Goal: Task Accomplishment & Management: Complete application form

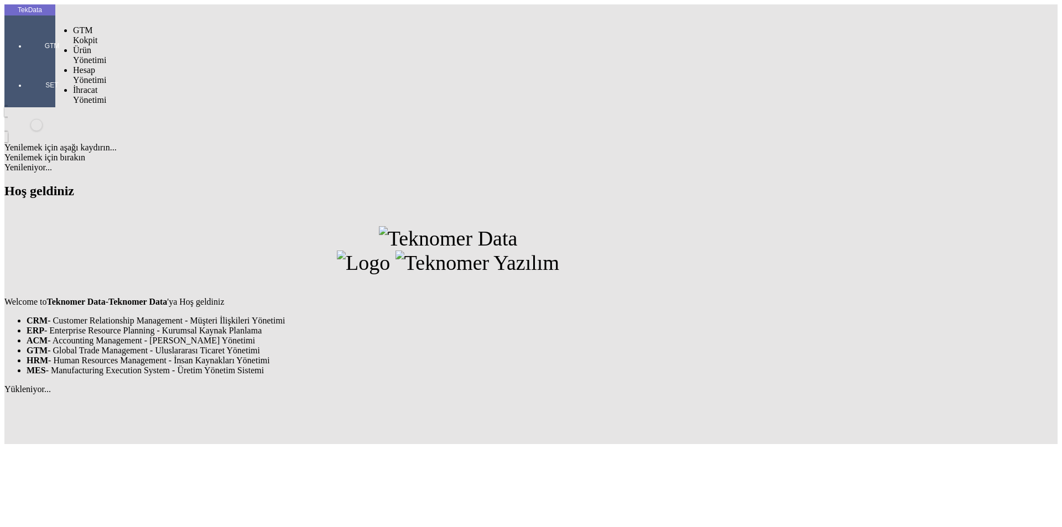
click at [30, 61] on div at bounding box center [52, 61] width 51 height 0
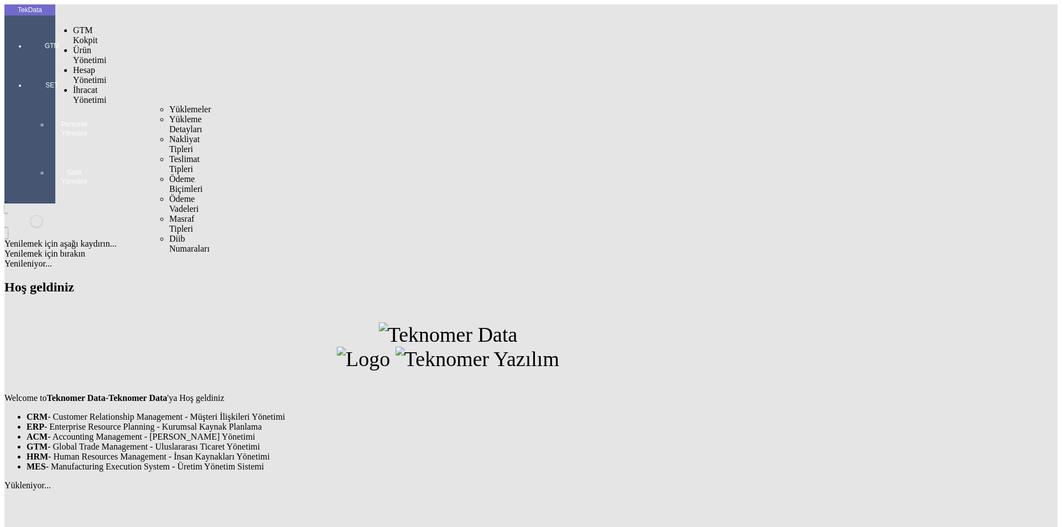
click at [102, 85] on span "İhracat Yönetimi" at bounding box center [89, 94] width 33 height 19
click at [169, 105] on span "Yüklemeler" at bounding box center [190, 109] width 42 height 9
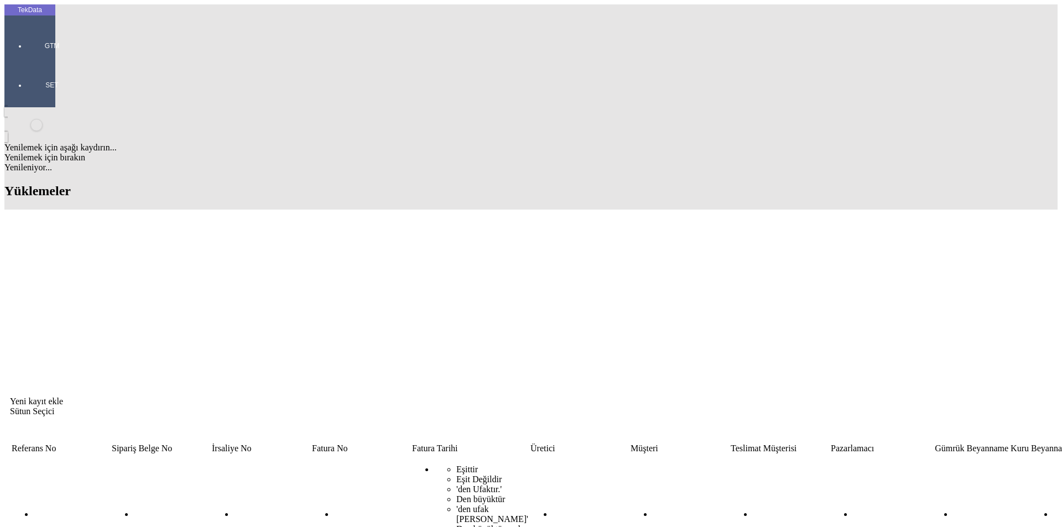
drag, startPoint x: 524, startPoint y: 87, endPoint x: 459, endPoint y: 91, distance: 64.9
click at [459, 455] on tr "Eşittir Eşit Değildir 'den Ufaktır.' Den büyüktür 'den ufak yada Eşittir' Den b…" at bounding box center [852, 520] width 1683 height 130
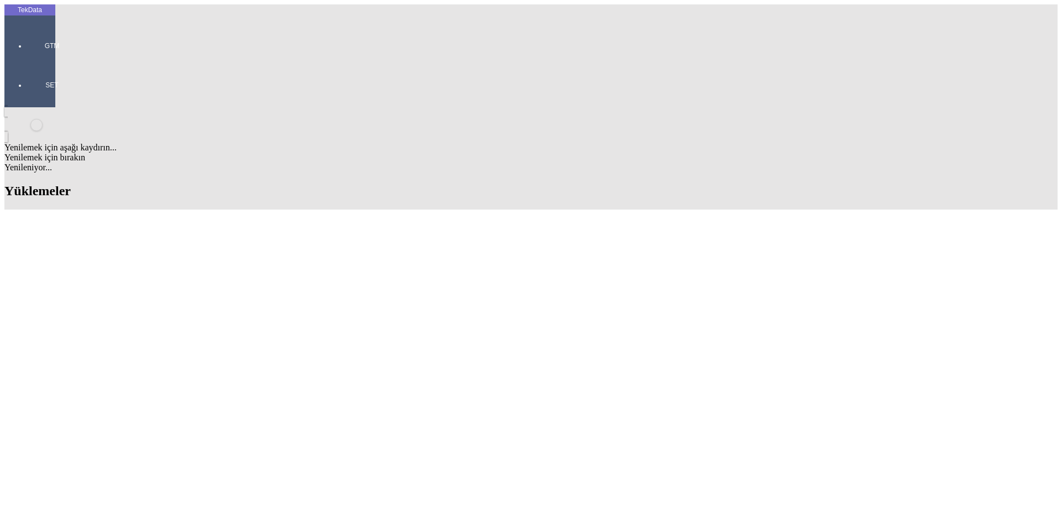
paste input "JSC TECHOBSLUZHIVANIYE"
type input "JSC TECHOBSLUZHIVANIYE"
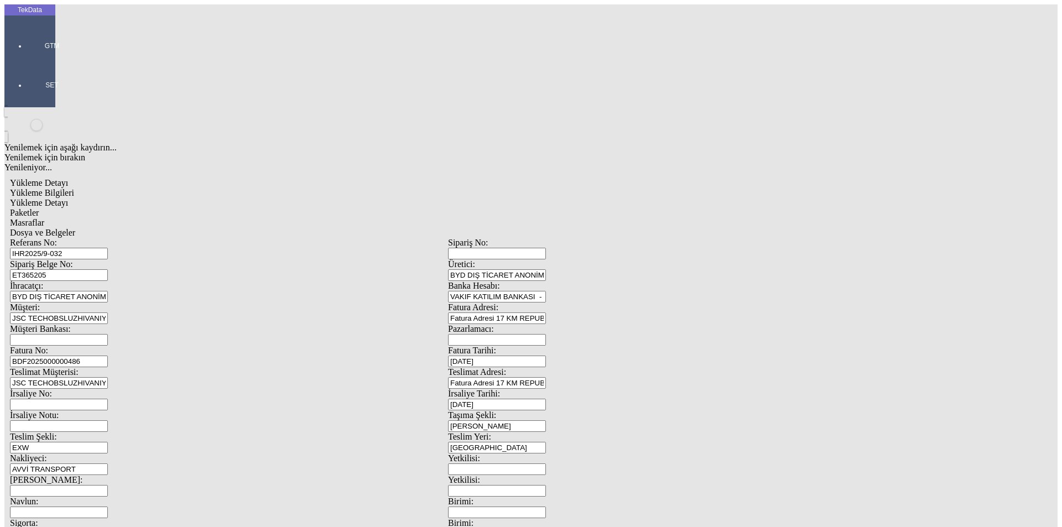
drag, startPoint x: 193, startPoint y: 101, endPoint x: 131, endPoint y: 101, distance: 62.5
click at [131, 259] on div "Sipariş Belge No: ET365205" at bounding box center [229, 270] width 438 height 22
click at [108, 248] on input "IHR2025/9-032" at bounding box center [59, 254] width 98 height 12
click at [201, 198] on div "Yükleme Detayı" at bounding box center [448, 203] width 876 height 10
click at [74, 188] on span "Yükleme Bilgileri" at bounding box center [42, 192] width 64 height 9
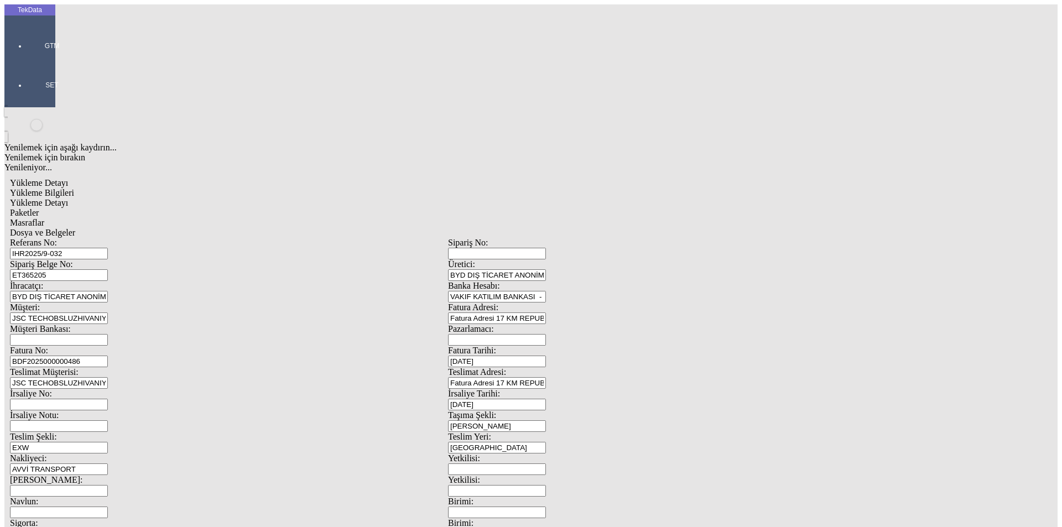
drag, startPoint x: 216, startPoint y: 86, endPoint x: 58, endPoint y: 88, distance: 158.8
paste input "8-014"
type input "IHR2025/8-014"
drag, startPoint x: 206, startPoint y: 104, endPoint x: 98, endPoint y: 101, distance: 108.5
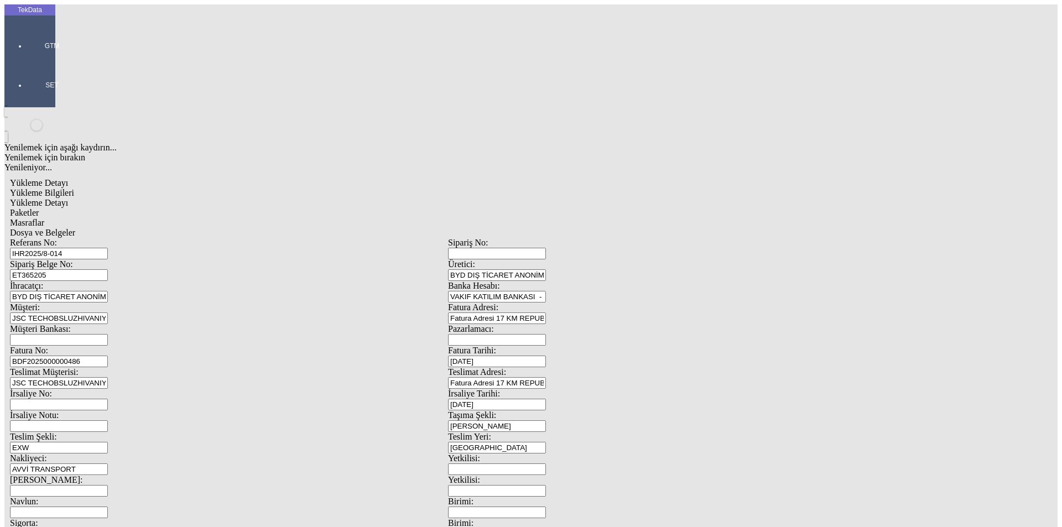
click at [98, 259] on div "Sipariş Belge No: ET365205" at bounding box center [229, 270] width 438 height 22
paste input "6232"
type input "ET366232"
click at [108, 313] on input "JSC TECHOBSLUZHIVANIYE" at bounding box center [59, 319] width 98 height 12
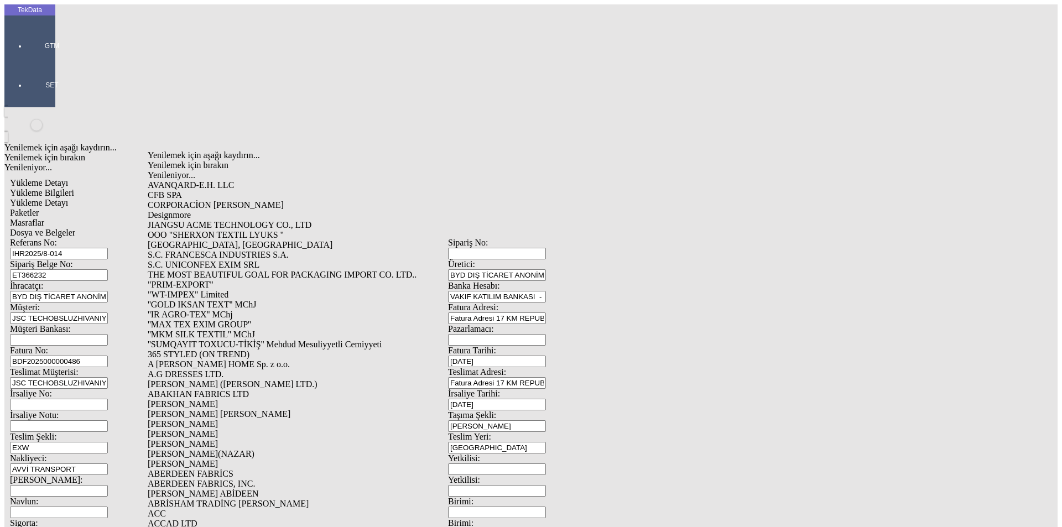
click at [546, 356] on input "[DATE]" at bounding box center [497, 362] width 98 height 12
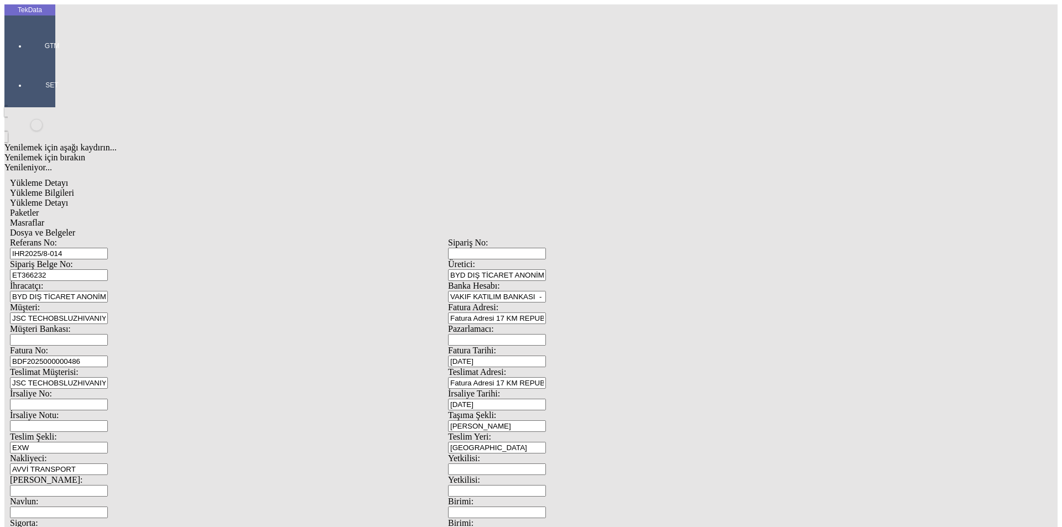
scroll to position [7448, 0]
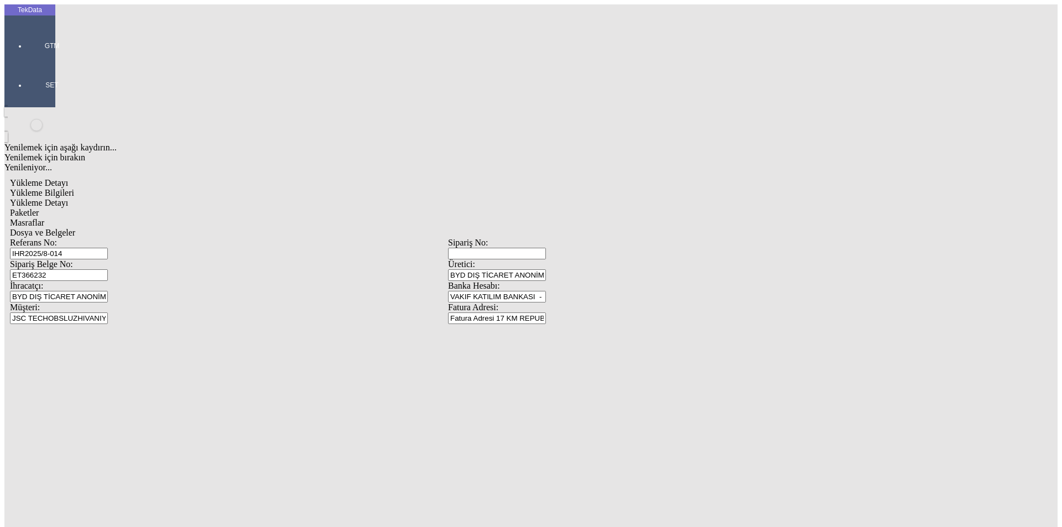
drag, startPoint x: 696, startPoint y: 184, endPoint x: 525, endPoint y: 190, distance: 170.5
type input "BDF2025000000"
type input "[DATE]"
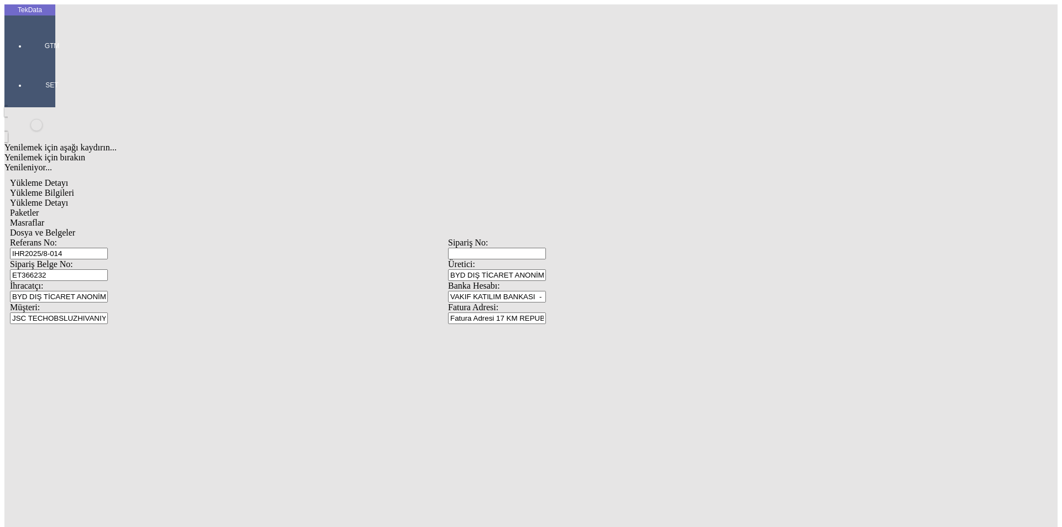
drag, startPoint x: 636, startPoint y: 223, endPoint x: 561, endPoint y: 230, distance: 75.0
type input "[DATE]"
drag, startPoint x: 208, startPoint y: 280, endPoint x: 0, endPoint y: 286, distance: 208.0
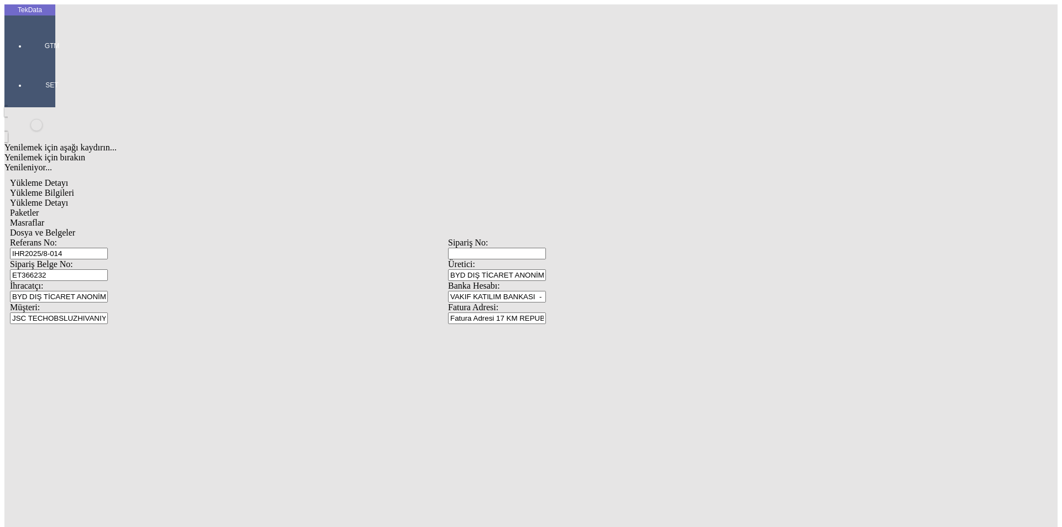
type input "[DATE]"
drag, startPoint x: 198, startPoint y: 378, endPoint x: 130, endPoint y: 382, distance: 68.2
type input "[DATE]"
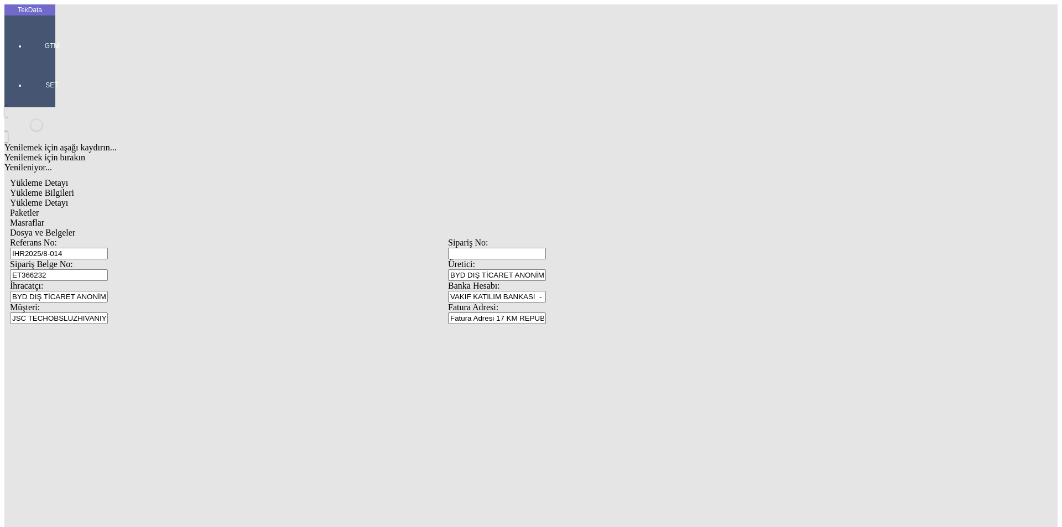
drag, startPoint x: 198, startPoint y: 425, endPoint x: 52, endPoint y: 412, distance: 146.6
type input "1022.55"
drag, startPoint x: 648, startPoint y: 425, endPoint x: 439, endPoint y: 434, distance: 208.7
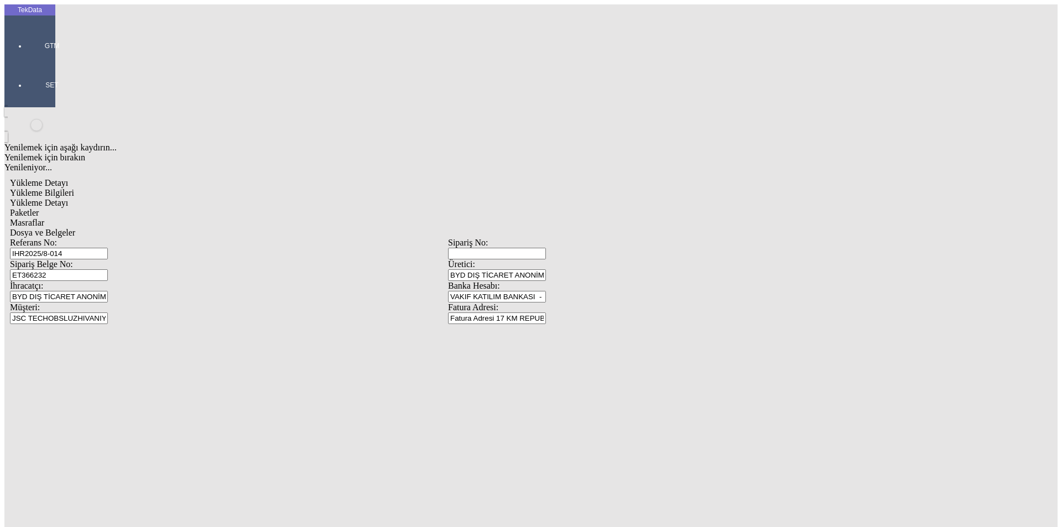
type input "1041.45"
click at [68, 198] on span "Yükleme Detayı" at bounding box center [39, 202] width 58 height 9
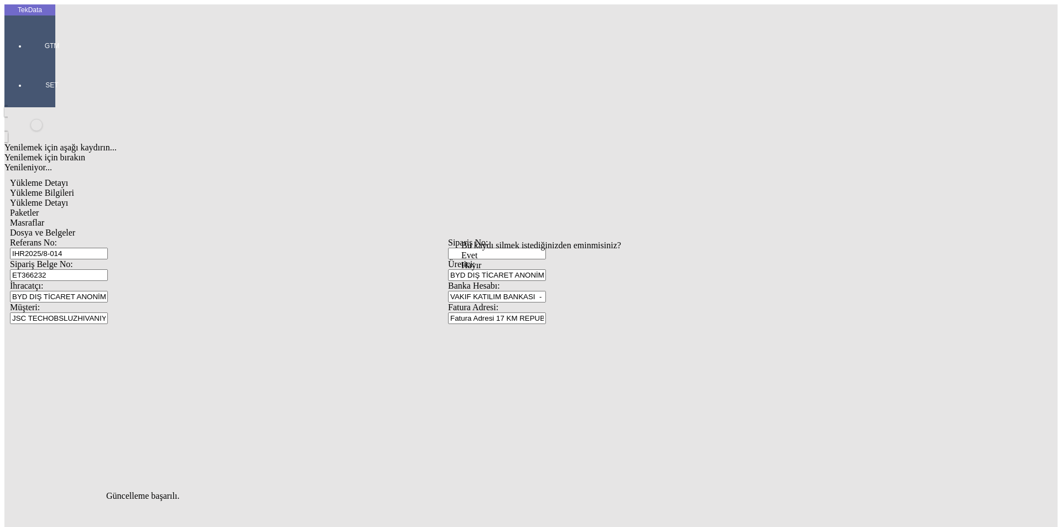
drag, startPoint x: 508, startPoint y: 274, endPoint x: 635, endPoint y: 245, distance: 129.9
click at [508, 261] on div "Evet" at bounding box center [541, 256] width 160 height 10
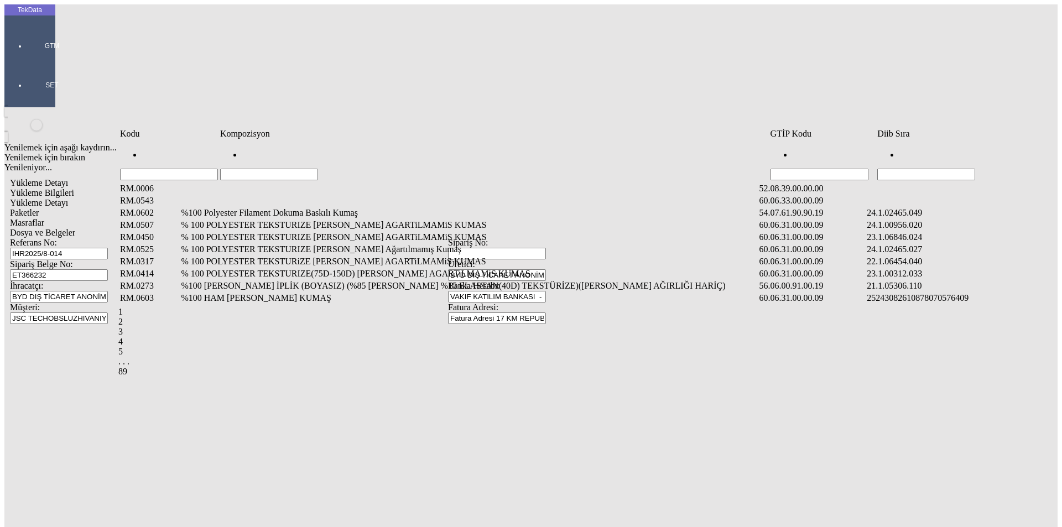
click at [932, 169] on input "Hücreyi Filtrele" at bounding box center [926, 175] width 98 height 12
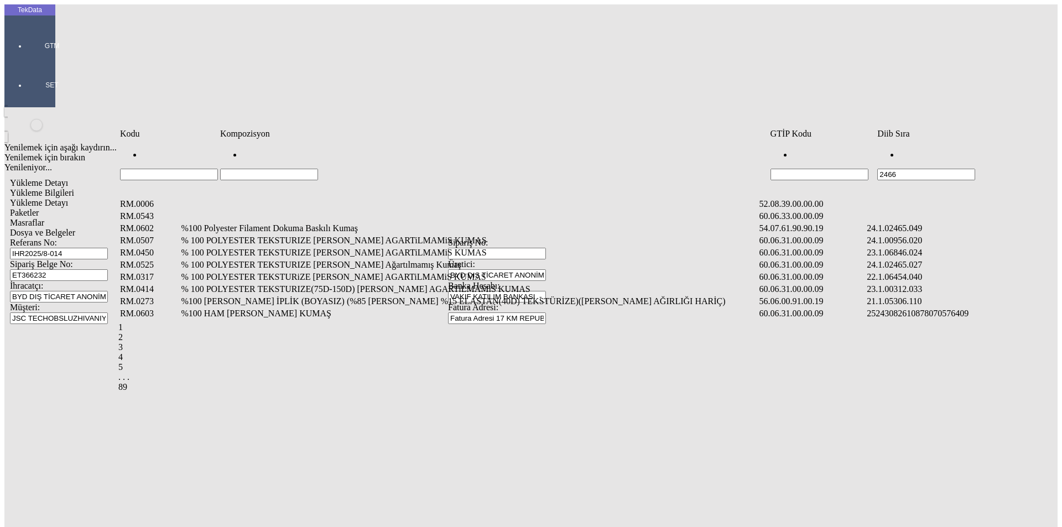
type input "2466"
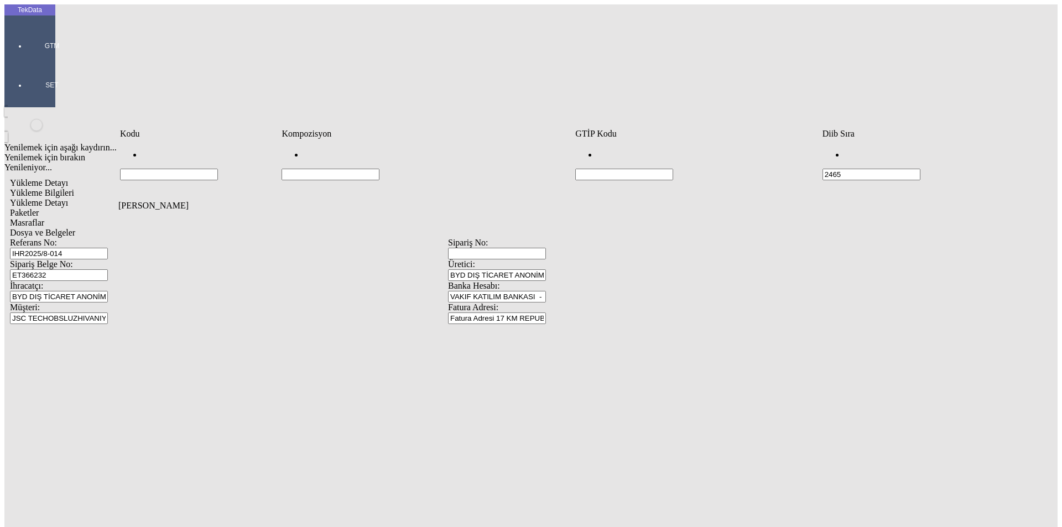
type input "2465"
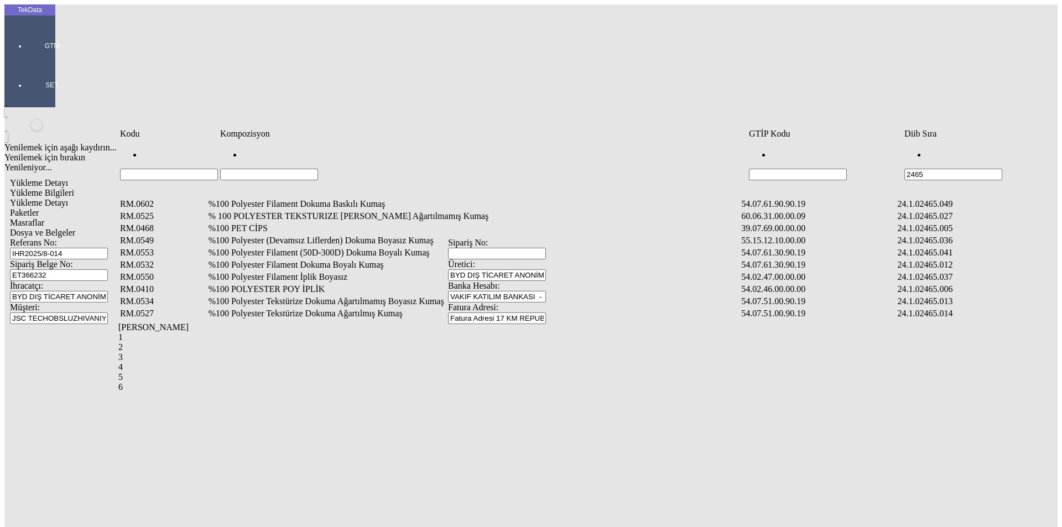
click at [296, 259] on td "%100 Polyester Filament Dokuma Boyalı Kumaş" at bounding box center [474, 264] width 532 height 11
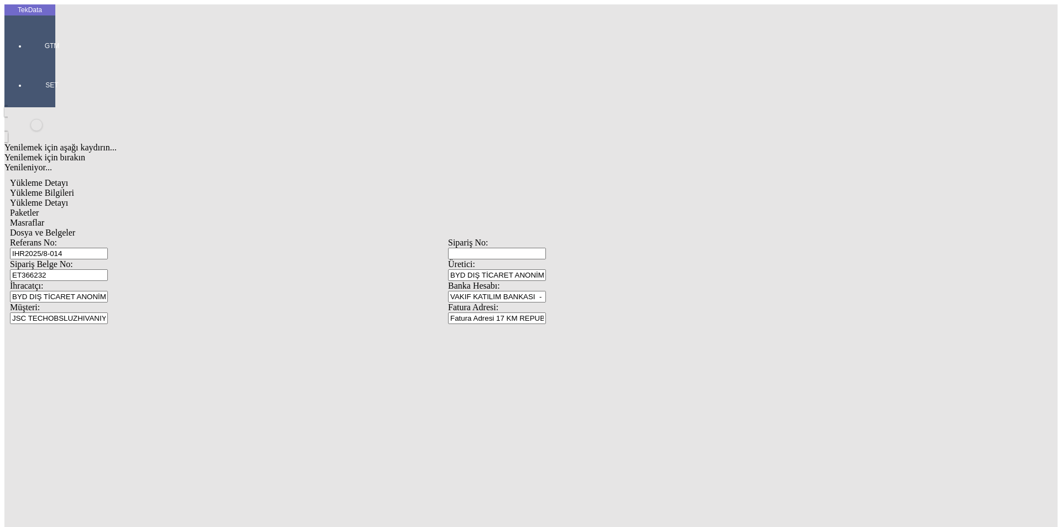
drag, startPoint x: 168, startPoint y: 164, endPoint x: 185, endPoint y: 167, distance: 17.9
type input "1402.4"
click at [630, 200] on div "Metre" at bounding box center [822, 205] width 438 height 10
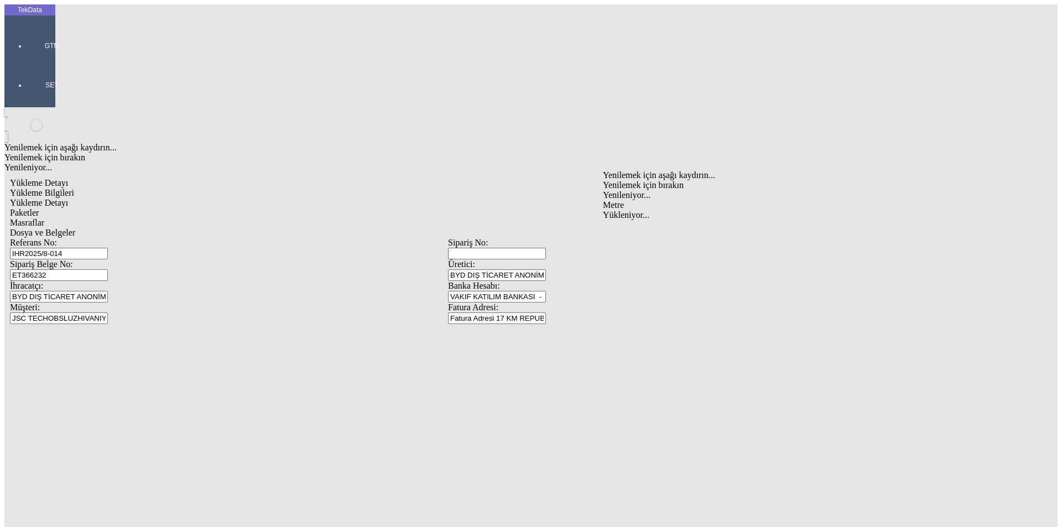
type input "Metre"
type input "1.35"
click at [634, 232] on div "Amerikan Doları" at bounding box center [822, 237] width 438 height 10
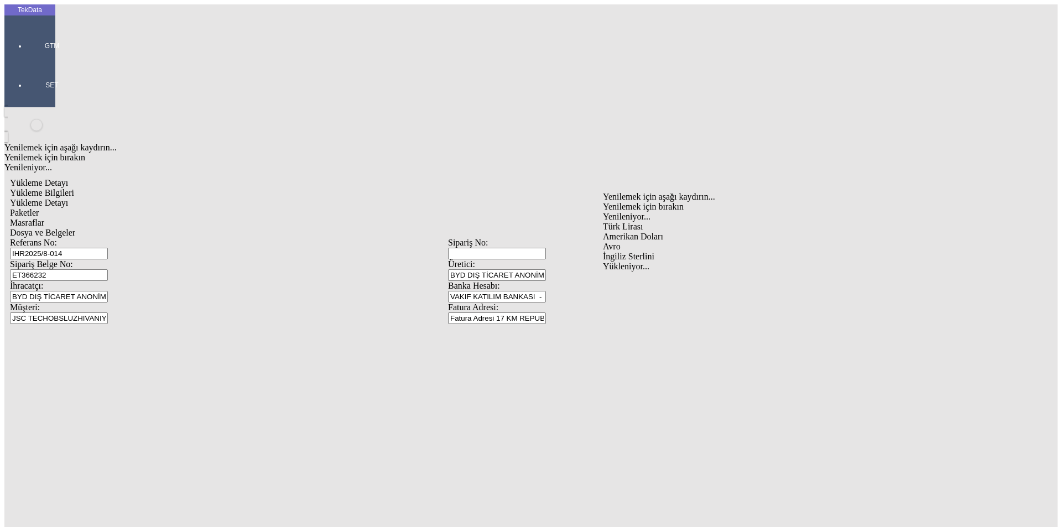
type input "Amerikan Doları"
type input "300"
type input "251.8"
type input "256.6"
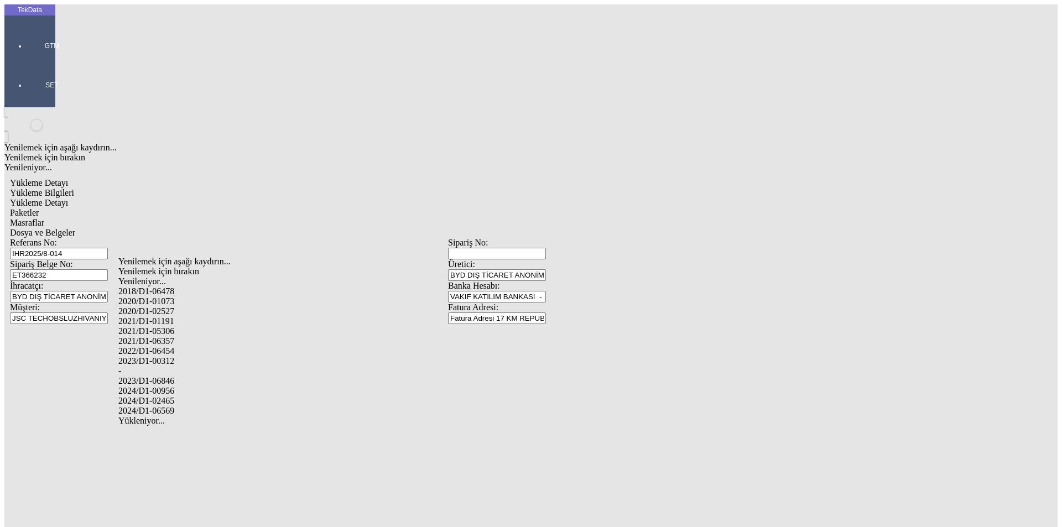
drag, startPoint x: 171, startPoint y: 385, endPoint x: 199, endPoint y: 383, distance: 28.3
click at [175, 396] on div "2024/D1-02465" at bounding box center [333, 401] width 430 height 10
type input "2024/D1-02465"
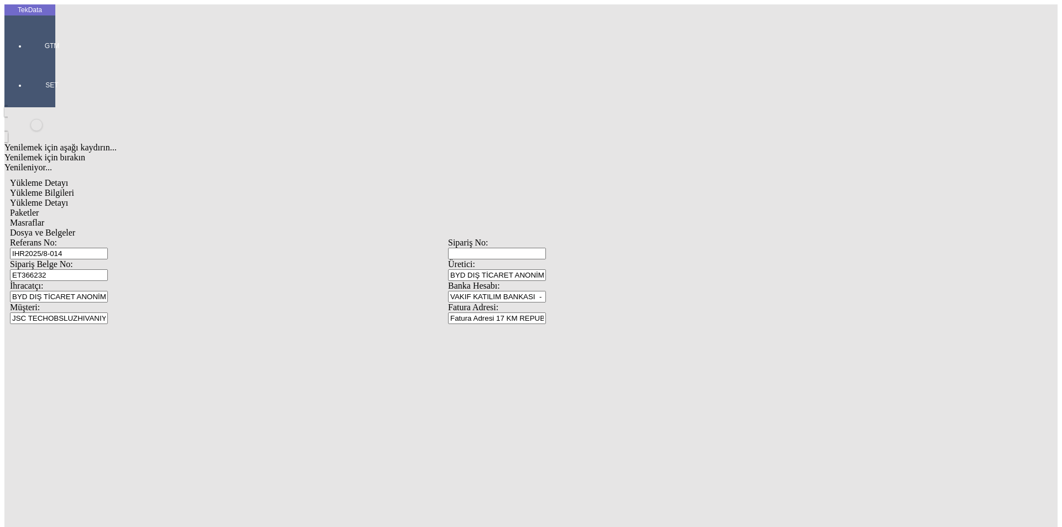
drag, startPoint x: 702, startPoint y: 125, endPoint x: 739, endPoint y: 124, distance: 36.5
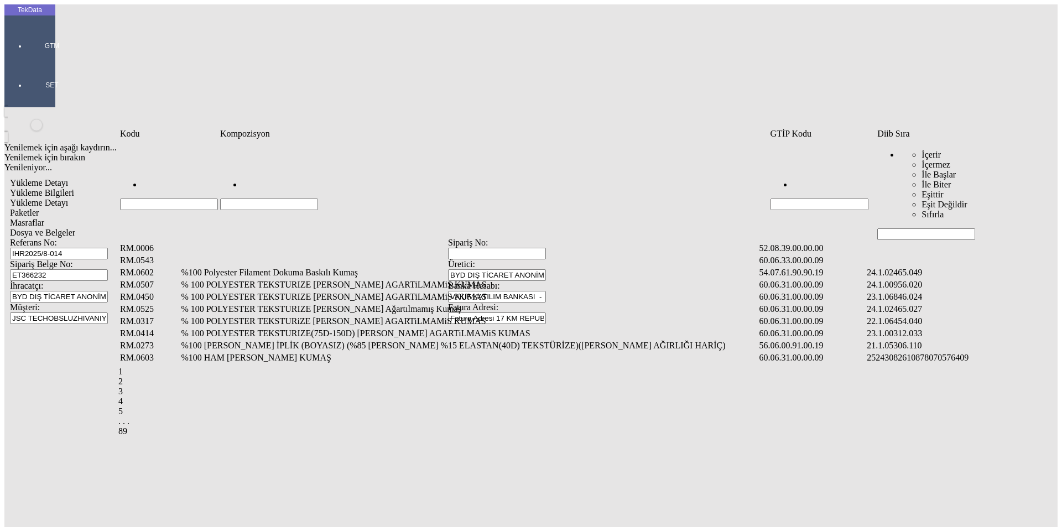
click at [926, 228] on input "Hücreyi Filtrele" at bounding box center [926, 234] width 98 height 12
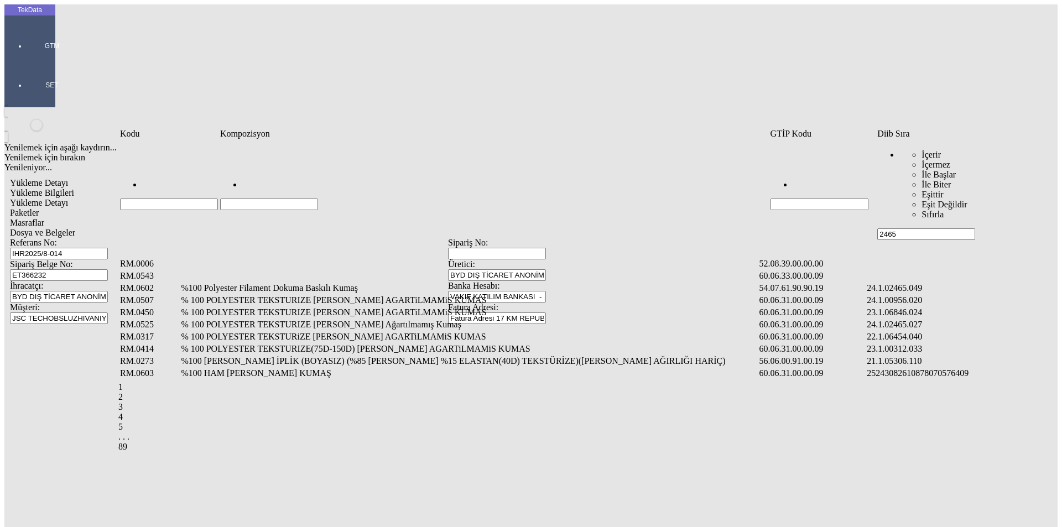
type input "2465."
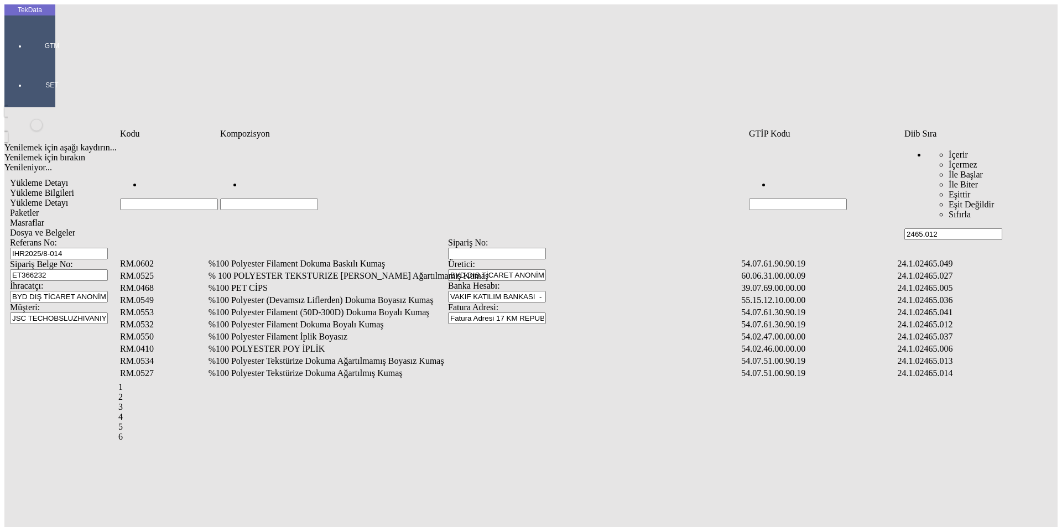
type input "2465.012"
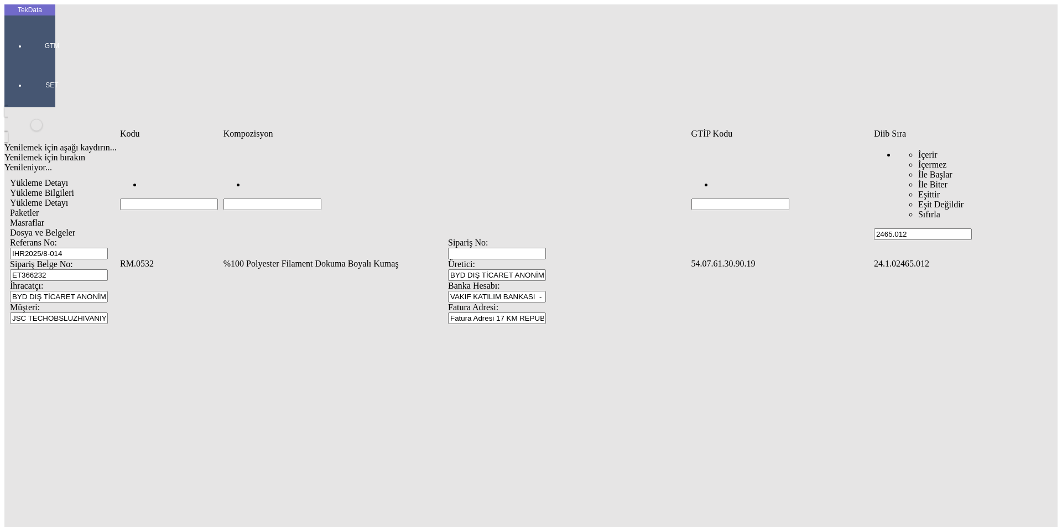
click at [264, 258] on td "%100 Polyester Filament Dokuma Boyalı Kumaş" at bounding box center [456, 263] width 467 height 11
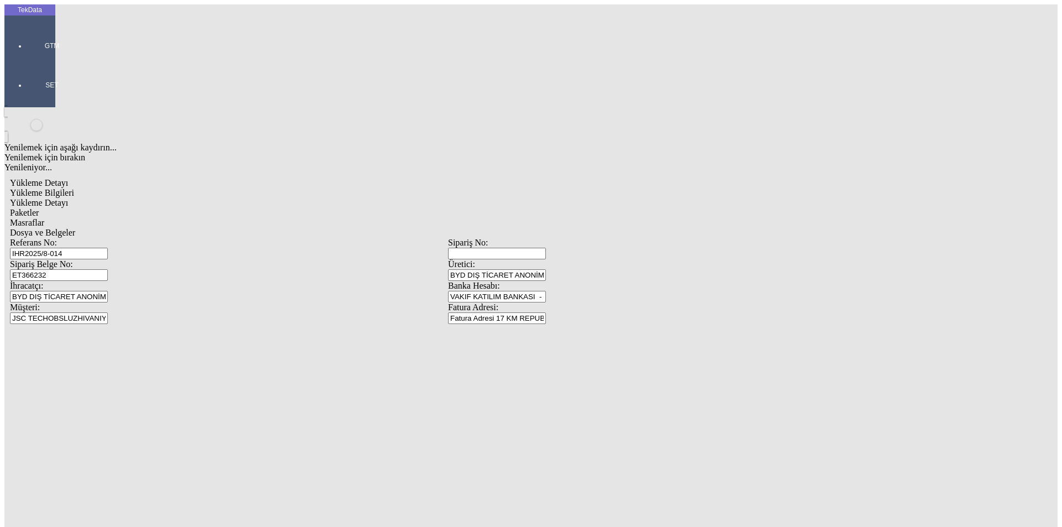
type input "2338.8"
click at [629, 200] on div "Metre" at bounding box center [822, 205] width 438 height 10
type input "Metre"
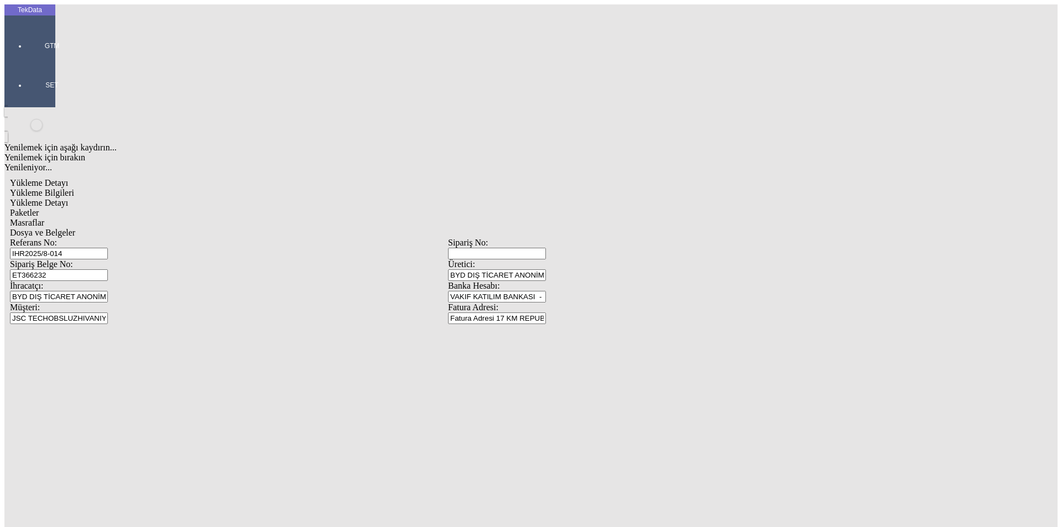
type input "1.35"
click at [639, 222] on div "Türk Lirası" at bounding box center [822, 227] width 438 height 10
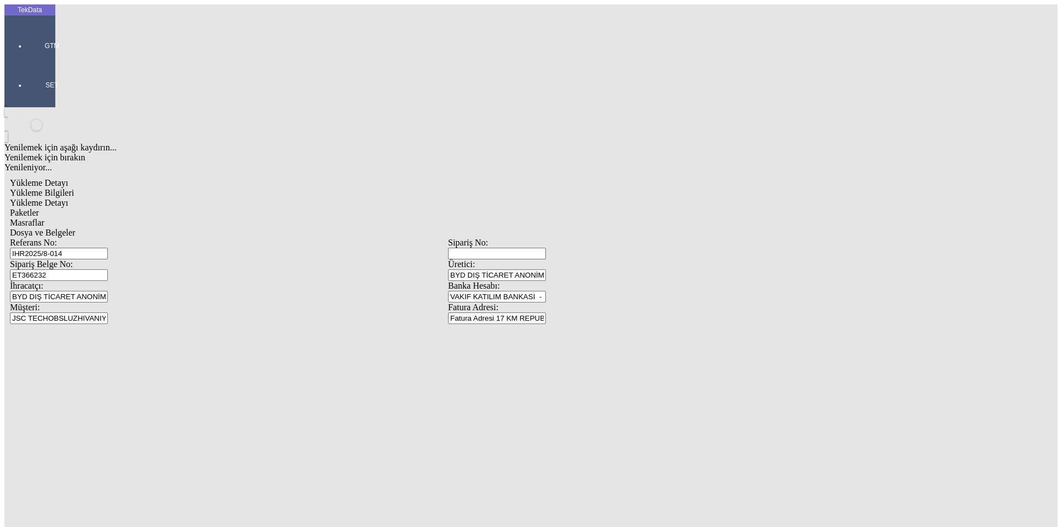
click at [642, 232] on div "Amerikan Doları" at bounding box center [822, 237] width 438 height 10
type input "Amerikan Doları"
type input "300"
type input "423.65"
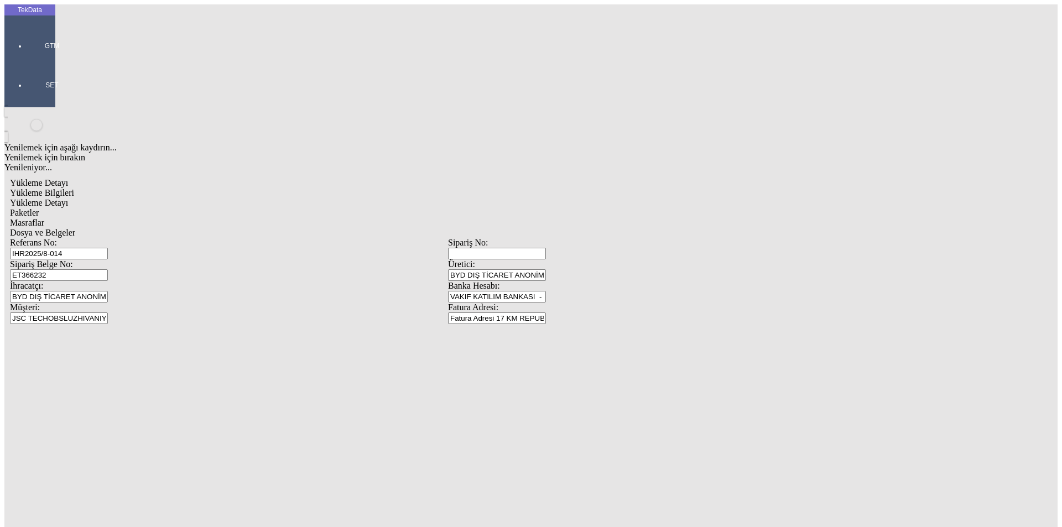
type input "431.15"
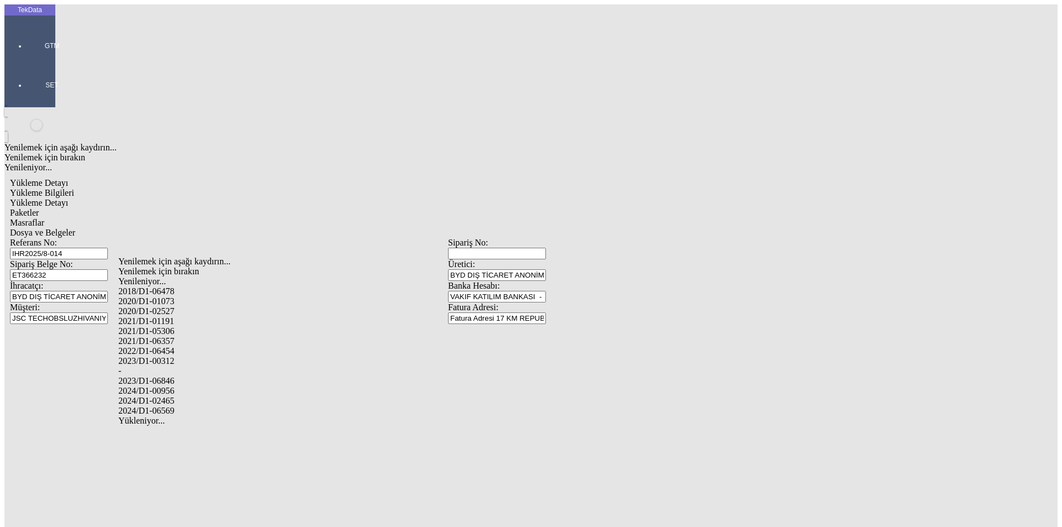
drag, startPoint x: 163, startPoint y: 386, endPoint x: 268, endPoint y: 365, distance: 107.3
click at [164, 396] on div "2024/D1-02465" at bounding box center [333, 401] width 430 height 10
type input "2024/D1-02465"
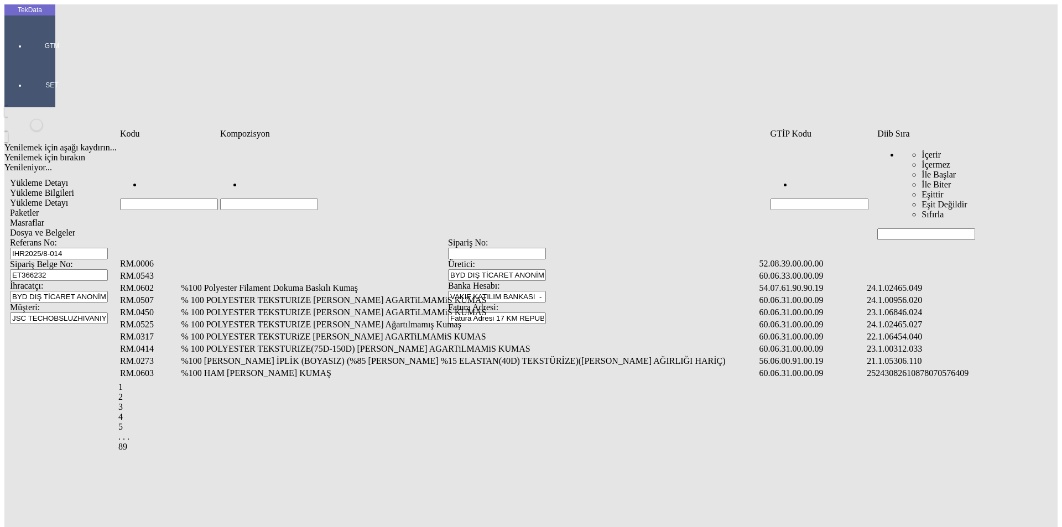
click at [895, 228] on input "Hücreyi Filtrele" at bounding box center [926, 234] width 98 height 12
type input "2465.012"
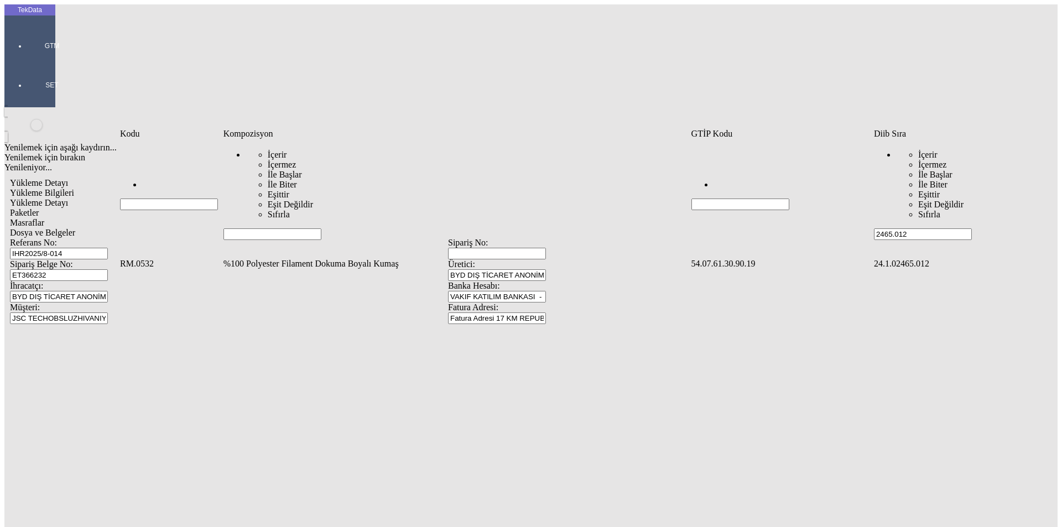
click at [294, 258] on td "%100 Polyester Filament Dokuma Boyalı Kumaş" at bounding box center [456, 263] width 467 height 11
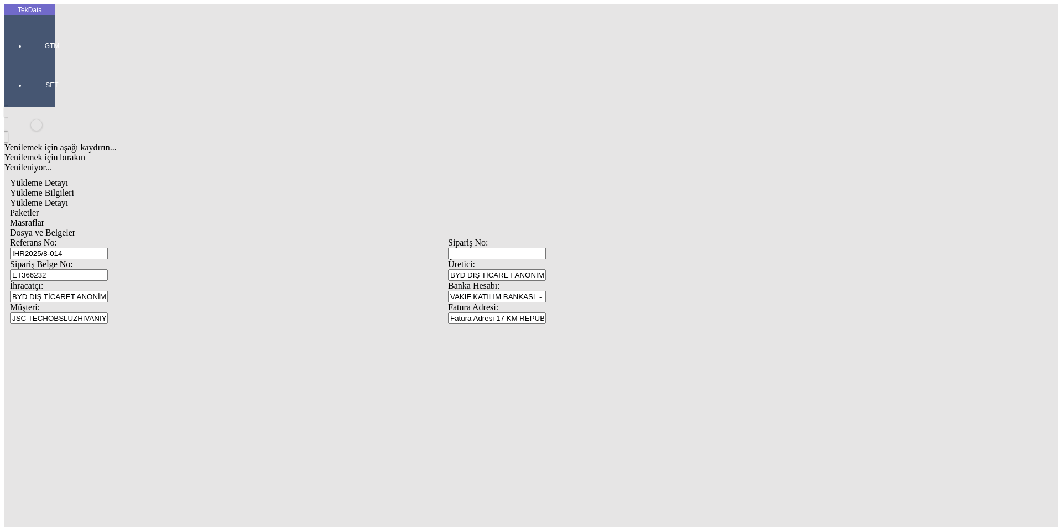
type input "1935.7"
click at [616, 200] on div "Metre" at bounding box center [822, 205] width 438 height 10
type input "Metre"
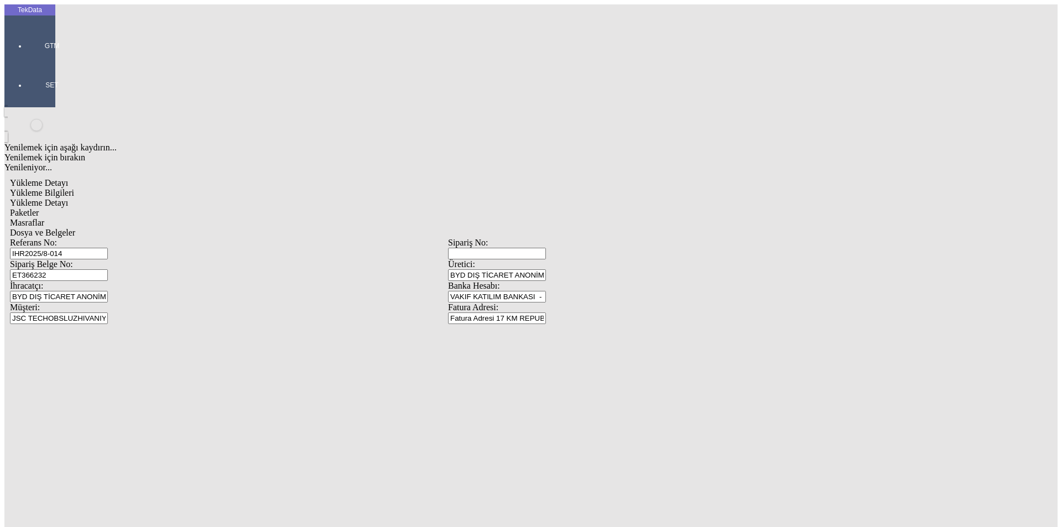
type input "1.35"
click at [634, 232] on div "Amerikan Doları" at bounding box center [822, 237] width 438 height 10
type input "Amerikan Doları"
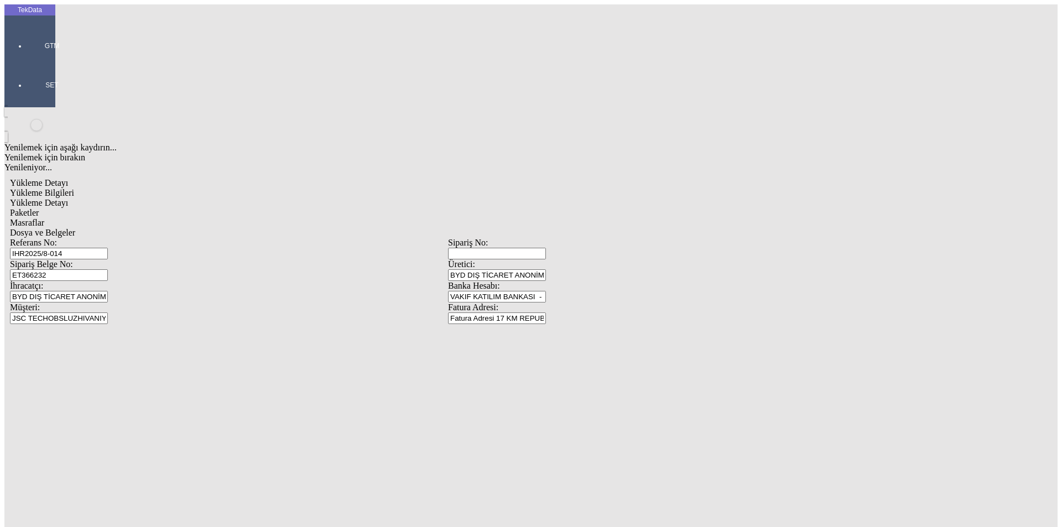
drag, startPoint x: 234, startPoint y: 207, endPoint x: 299, endPoint y: 206, distance: 64.7
type input "300"
type input "347.1"
type input "353.7"
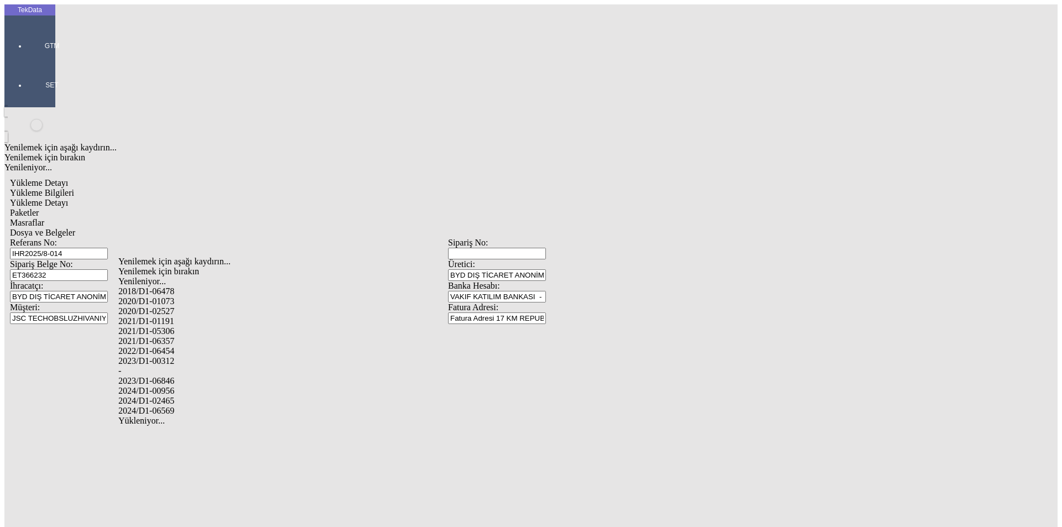
drag, startPoint x: 191, startPoint y: 381, endPoint x: 321, endPoint y: 381, distance: 130.0
click at [193, 396] on div "2024/D1-02465" at bounding box center [333, 401] width 430 height 10
type input "2024/D1-02465"
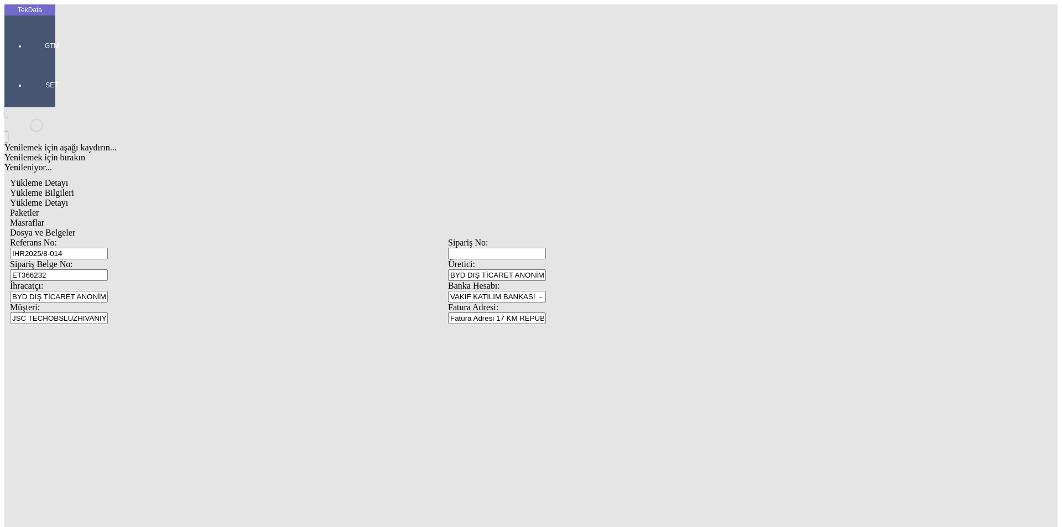
click at [269, 208] on div "Paketler" at bounding box center [448, 213] width 876 height 10
drag, startPoint x: 649, startPoint y: 118, endPoint x: 571, endPoint y: 122, distance: 78.1
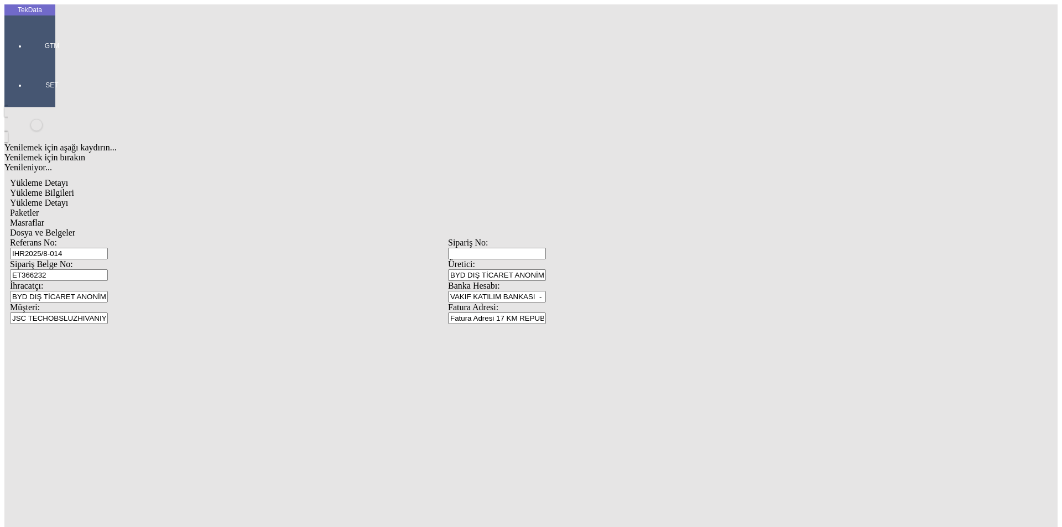
type input "22"
click at [44, 218] on span "Masraflar" at bounding box center [27, 222] width 34 height 9
click at [75, 228] on span "Dosya ve Belgeler" at bounding box center [42, 232] width 65 height 9
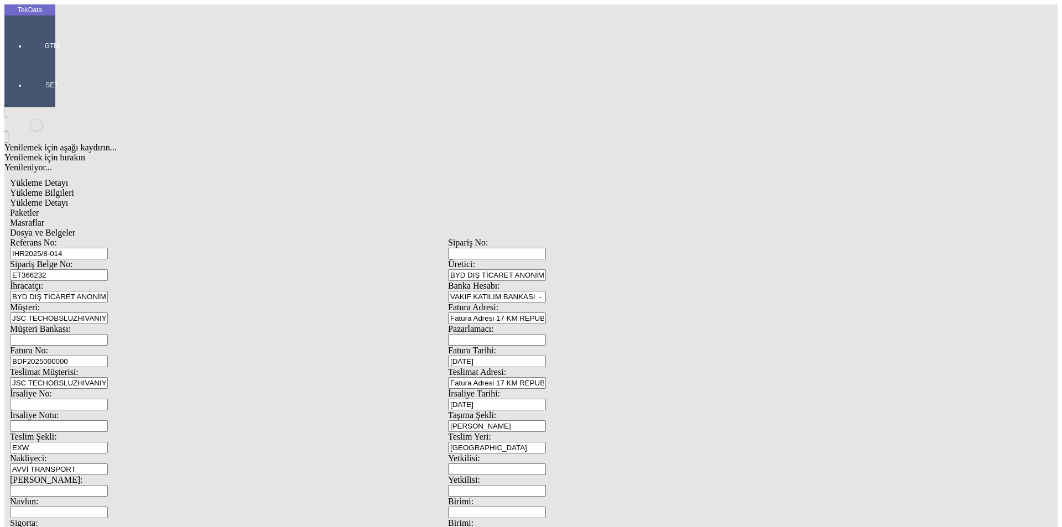
click at [75, 228] on span "Dosya ve Belgeler" at bounding box center [42, 232] width 65 height 9
click at [74, 188] on span "Yükleme Bilgileri" at bounding box center [42, 192] width 64 height 9
drag, startPoint x: 214, startPoint y: 78, endPoint x: 95, endPoint y: 82, distance: 119.6
click at [95, 238] on div "Referans No: IHR2025/8-014" at bounding box center [229, 249] width 438 height 22
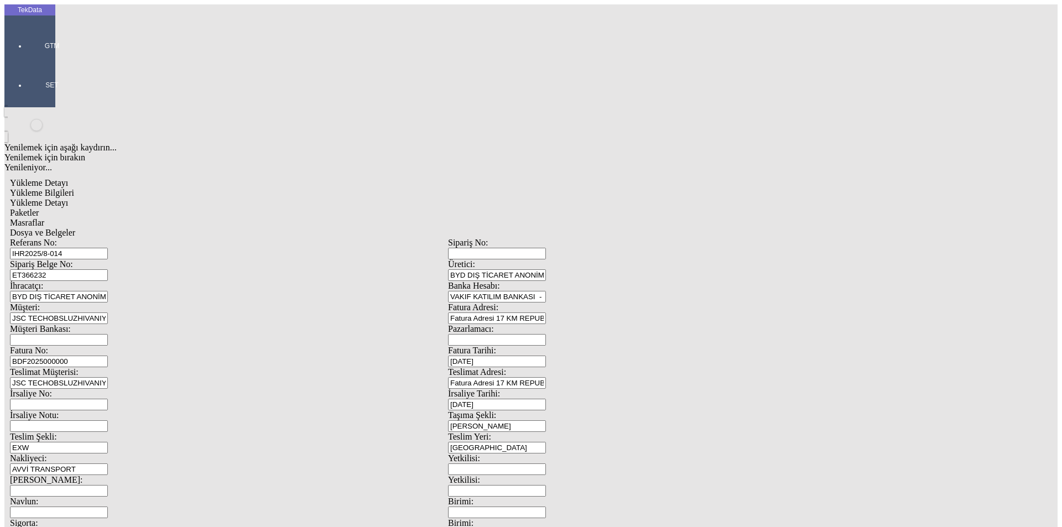
drag, startPoint x: 201, startPoint y: 100, endPoint x: 12, endPoint y: 115, distance: 190.3
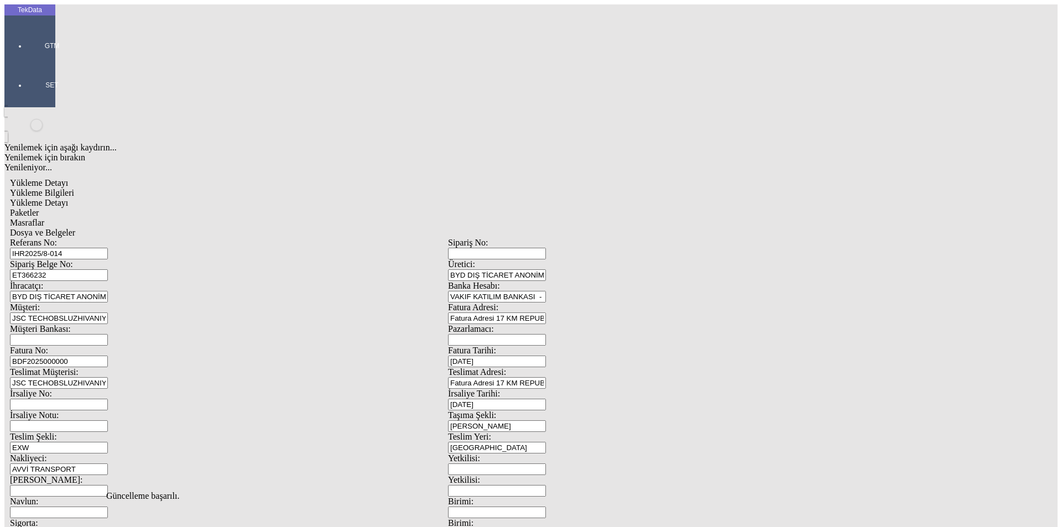
click at [75, 228] on span "Dosya ve Belgeler" at bounding box center [42, 232] width 65 height 9
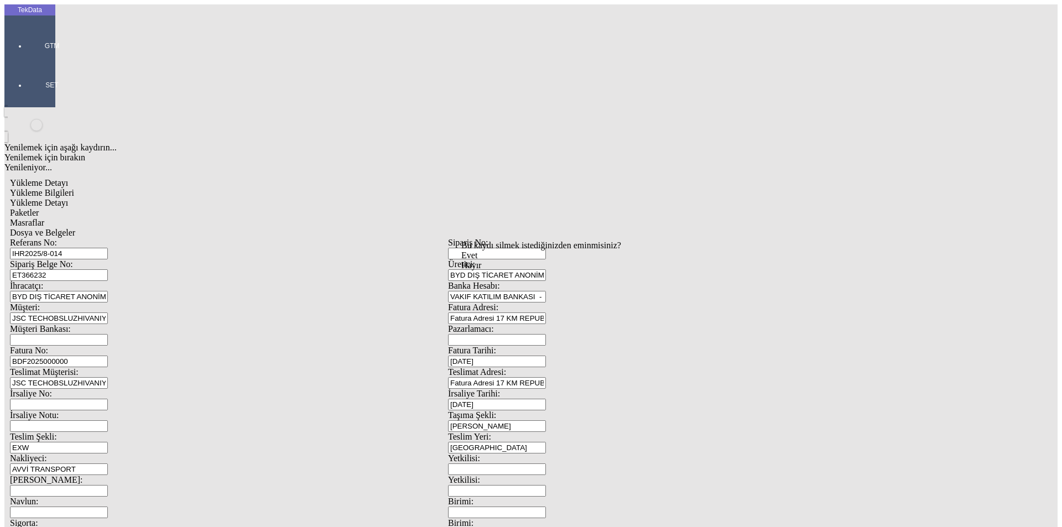
click at [171, 30] on div "Bu kaydı silmek istediğinizden eminmisiniz? [PERSON_NAME]" at bounding box center [85, 15] width 171 height 30
drag, startPoint x: 493, startPoint y: 275, endPoint x: 646, endPoint y: 251, distance: 154.6
click at [494, 261] on div "Evet" at bounding box center [541, 256] width 160 height 10
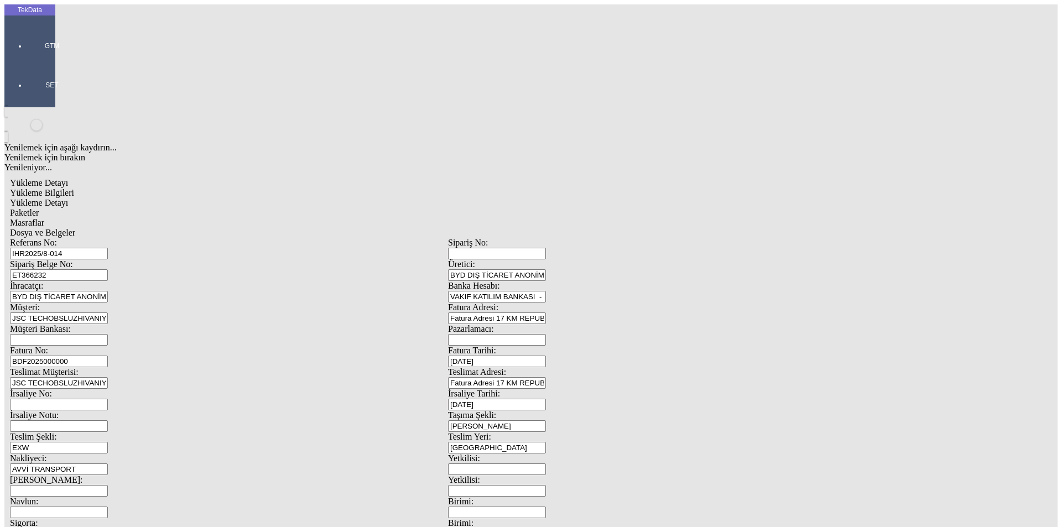
click at [75, 228] on span "Dosya ve Belgeler" at bounding box center [42, 232] width 65 height 9
click at [74, 188] on span "Yükleme Bilgileri" at bounding box center [42, 192] width 64 height 9
drag, startPoint x: 162, startPoint y: 80, endPoint x: 83, endPoint y: 83, distance: 78.6
click at [83, 238] on div "Referans No: IHR2025/8-014" at bounding box center [229, 249] width 438 height 22
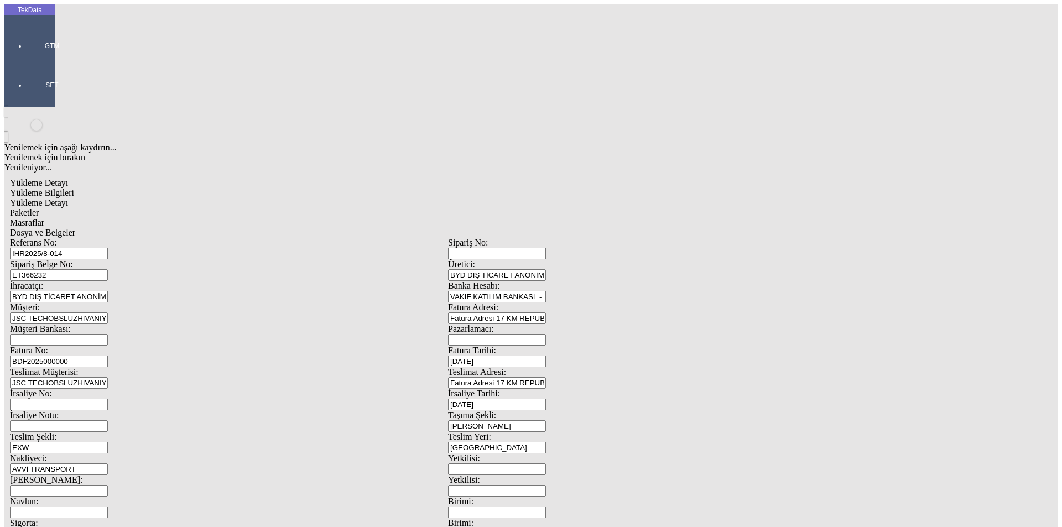
drag, startPoint x: 198, startPoint y: 102, endPoint x: 99, endPoint y: 103, distance: 99.0
click at [100, 259] on div "Sipariş Belge No: ET366232" at bounding box center [229, 270] width 438 height 22
